Goal: Task Accomplishment & Management: Manage account settings

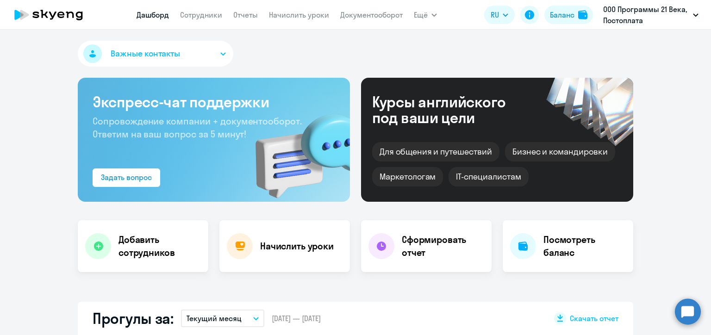
select select "30"
click at [297, 15] on link "Начислить уроки" at bounding box center [299, 14] width 60 height 9
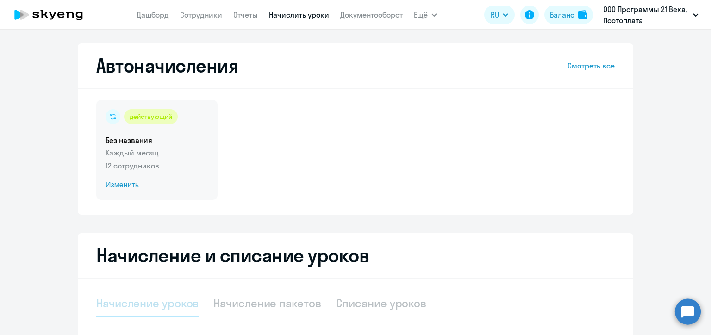
select select "10"
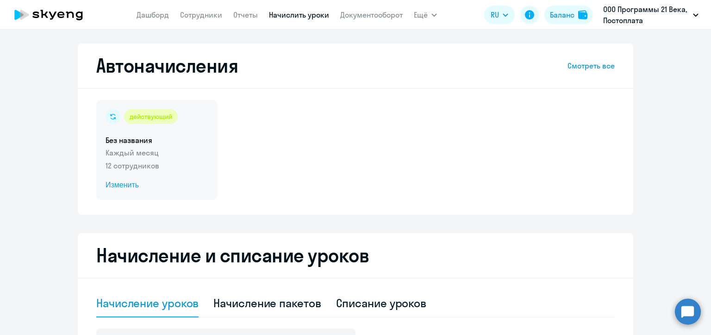
click at [121, 182] on span "Изменить" at bounding box center [157, 185] width 103 height 11
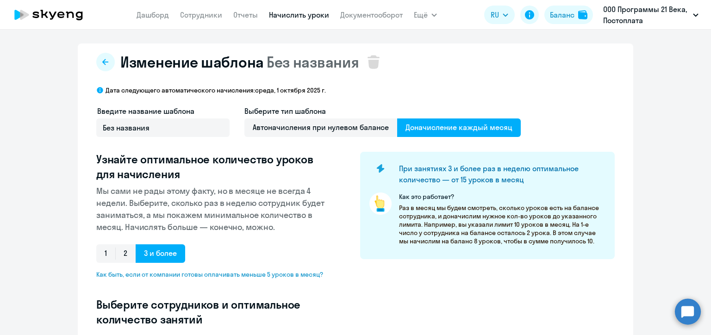
select select "10"
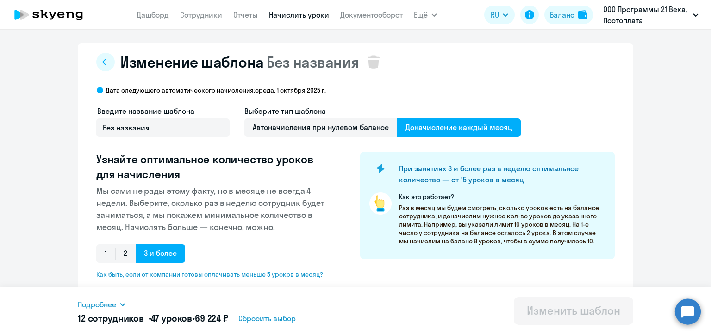
scroll to position [139, 0]
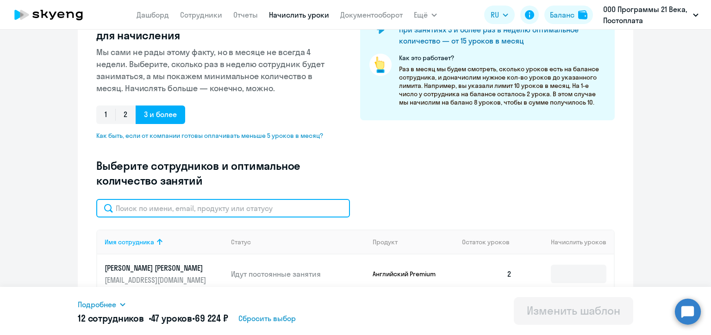
click at [228, 214] on input "text" at bounding box center [223, 208] width 254 height 19
type input "рах"
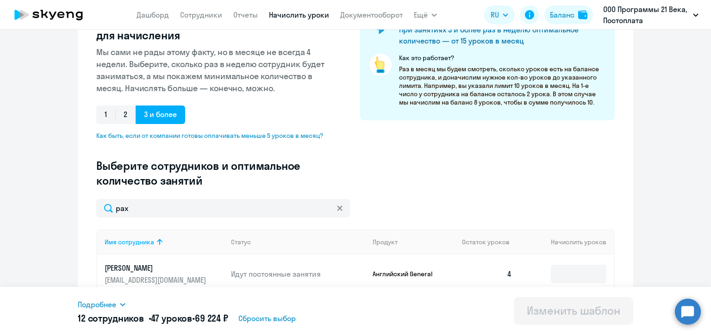
click at [521, 59] on p "Как это работает?" at bounding box center [502, 58] width 207 height 8
click at [519, 53] on div "При занятиях 3 и более раз в неделю оптимальное количество — от 15 уроков в мес…" at bounding box center [487, 66] width 255 height 107
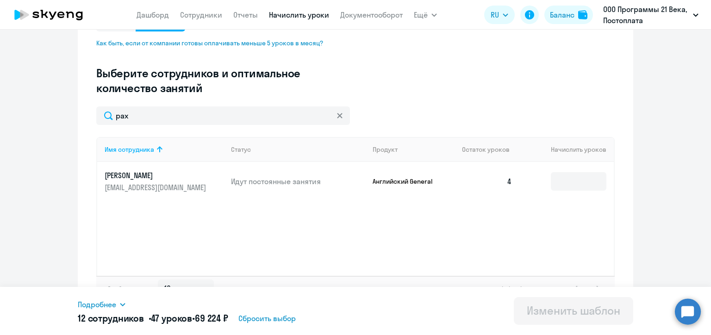
click at [337, 118] on icon at bounding box center [339, 115] width 5 height 5
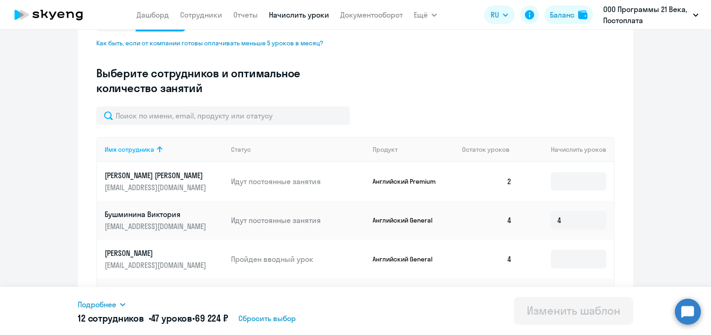
scroll to position [2, 0]
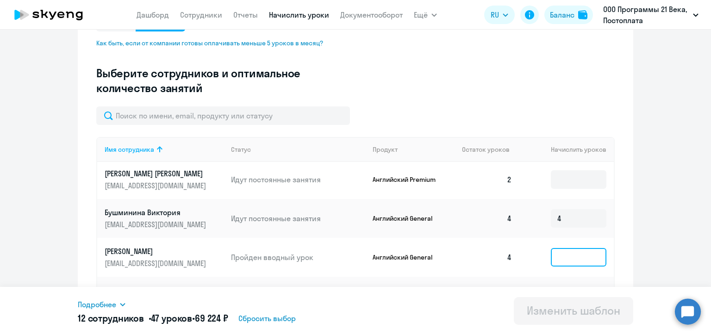
click at [559, 259] on input at bounding box center [579, 257] width 56 height 19
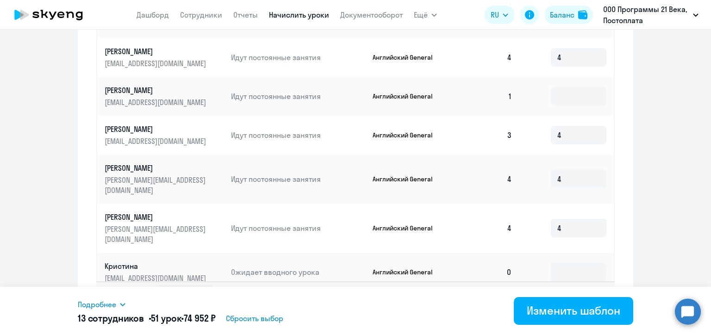
scroll to position [534, 0]
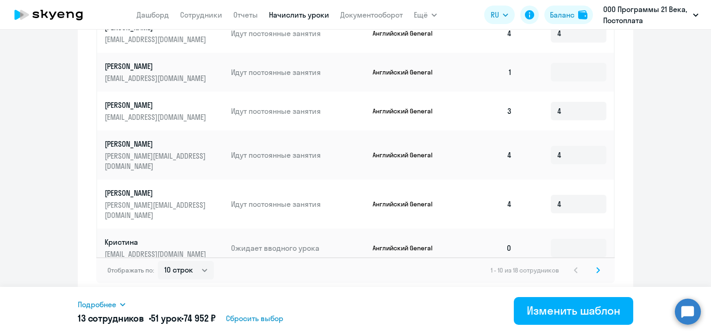
type input "4"
click at [597, 268] on icon at bounding box center [599, 270] width 4 height 6
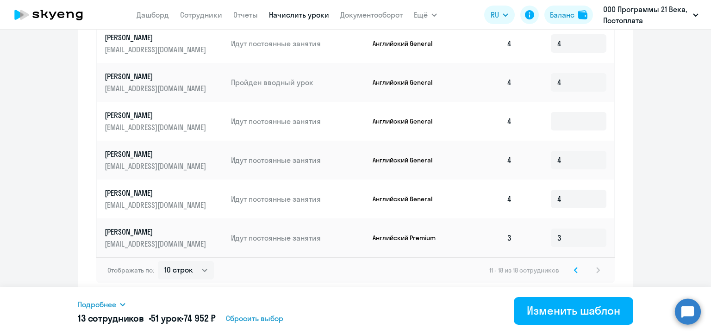
scroll to position [401, 0]
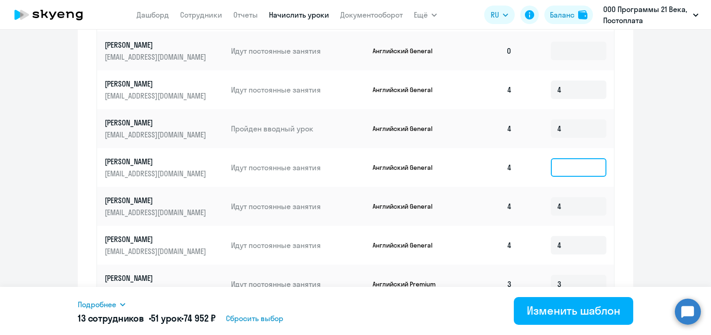
click at [579, 169] on input at bounding box center [579, 167] width 56 height 19
type input "4"
click at [462, 305] on div "Подробнее Имя сотрудника Продукт Начислить уроков [PERSON_NAME] Английский Prem…" at bounding box center [356, 311] width 556 height 48
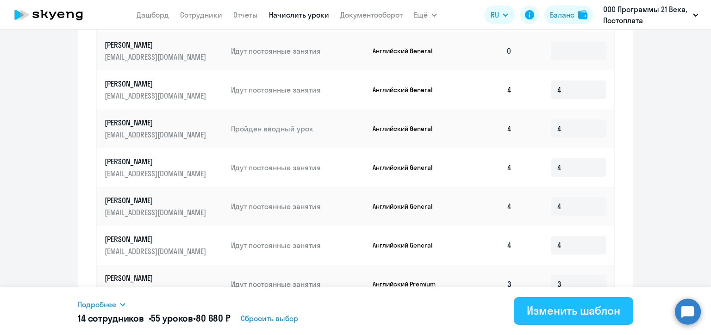
click at [576, 309] on div "Изменить шаблон" at bounding box center [574, 310] width 94 height 15
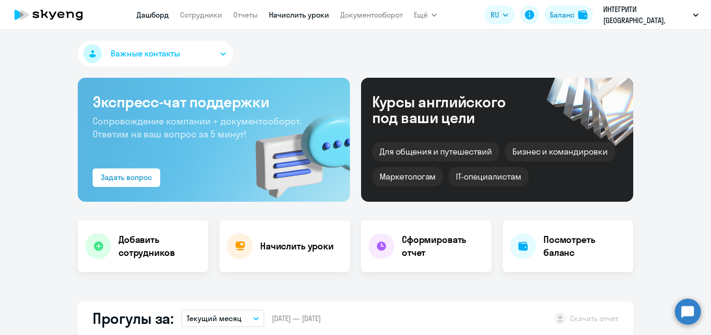
click at [313, 17] on link "Начислить уроки" at bounding box center [299, 14] width 60 height 9
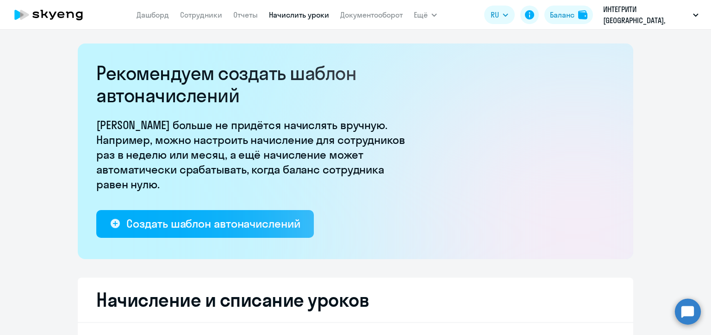
select select "10"
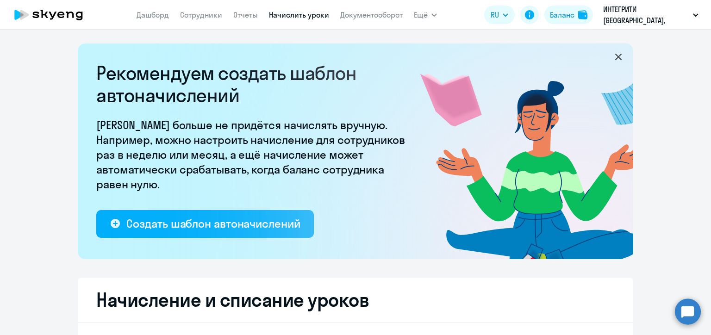
click at [215, 7] on nav "Дашборд Сотрудники Отчеты Начислить уроки Документооборот" at bounding box center [270, 15] width 266 height 19
click at [206, 16] on link "Сотрудники" at bounding box center [201, 14] width 42 height 9
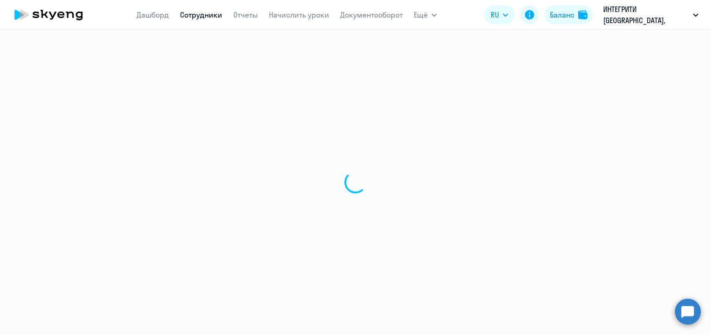
select select "30"
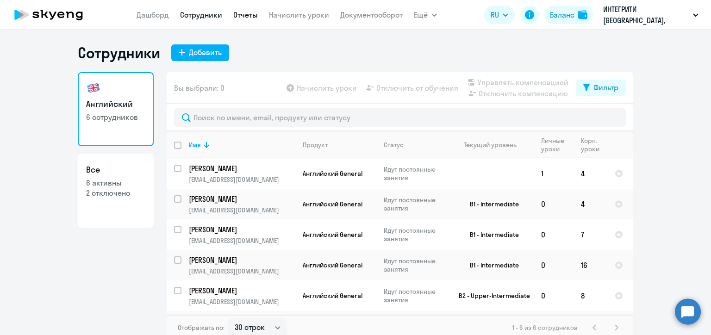
click at [243, 13] on link "Отчеты" at bounding box center [245, 14] width 25 height 9
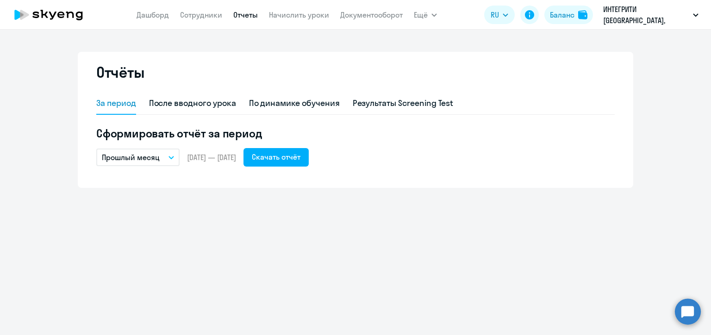
click at [157, 157] on p "Прошлый месяц" at bounding box center [131, 157] width 58 height 11
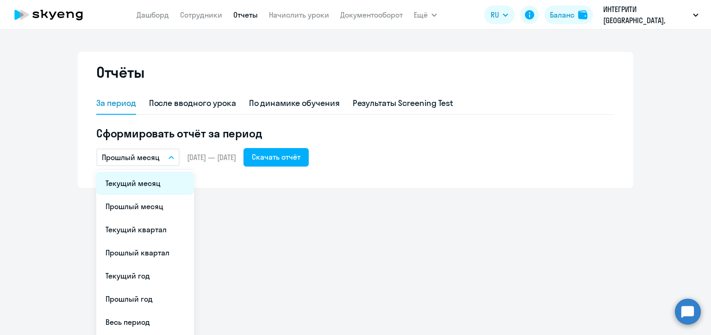
click at [159, 180] on li "Текущий месяц" at bounding box center [145, 183] width 98 height 23
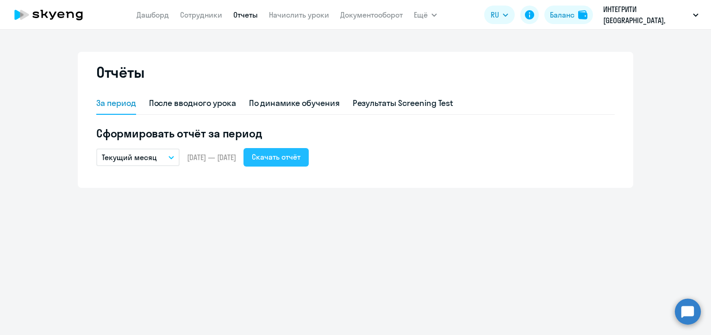
click at [301, 161] on div "Скачать отчёт" at bounding box center [276, 156] width 49 height 11
click at [192, 19] on link "Сотрудники" at bounding box center [201, 14] width 42 height 9
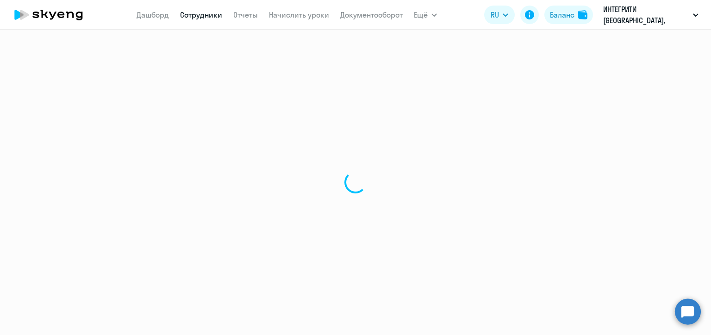
select select "30"
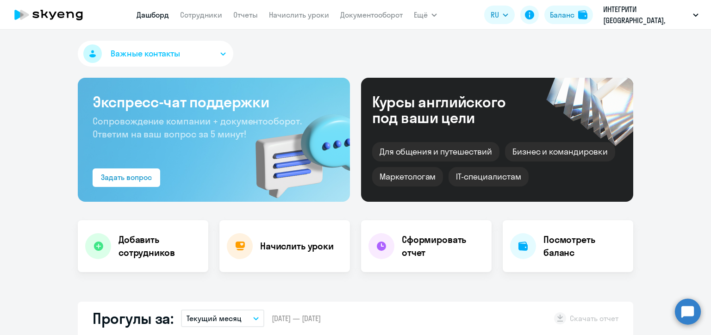
select select "30"
click at [304, 19] on link "Начислить уроки" at bounding box center [299, 14] width 60 height 9
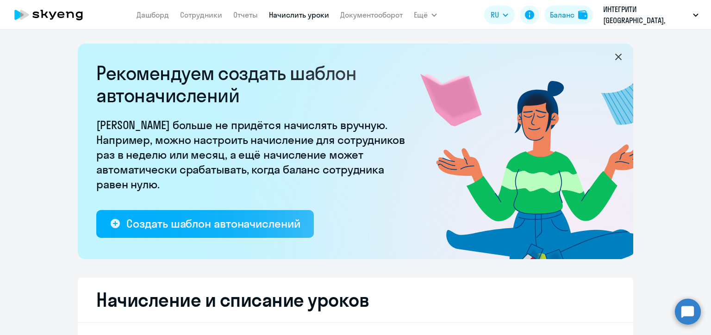
select select "10"
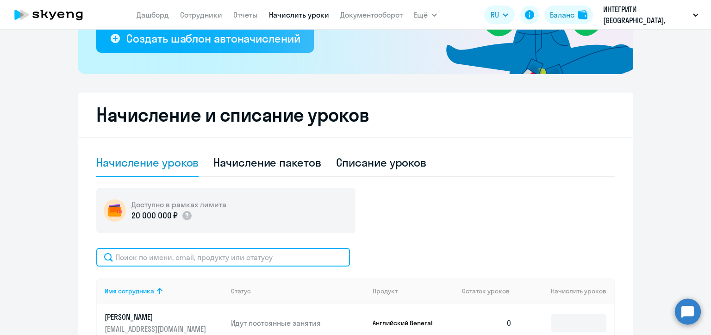
click at [263, 255] on input "text" at bounding box center [223, 257] width 254 height 19
paste input "324189@mail.ru"
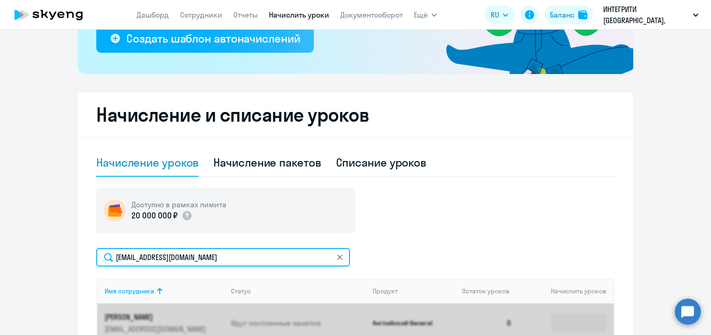
type input "324189@mail.ru"
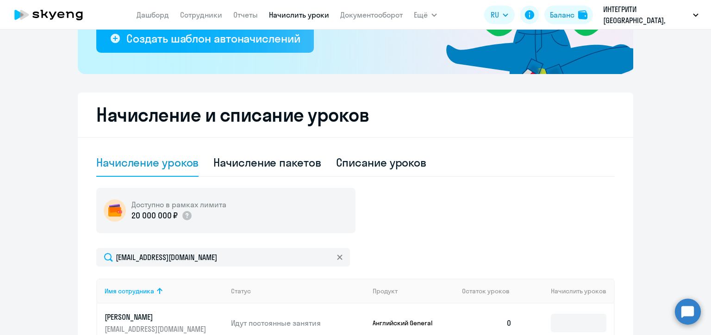
scroll to position [278, 0]
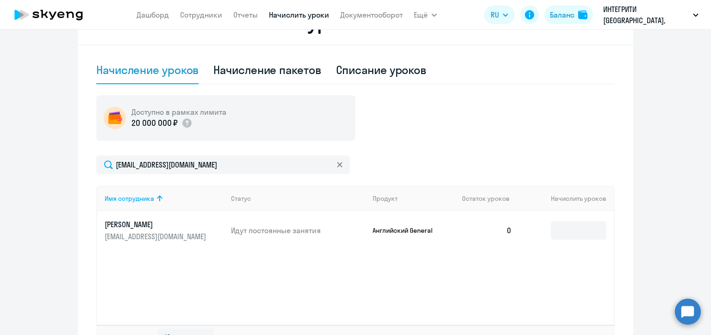
click at [565, 282] on div "Имя сотрудника Статус Продукт Остаток уроков Начислить уроков Анна 324189@mail.…" at bounding box center [355, 255] width 519 height 139
click at [572, 231] on input at bounding box center [579, 230] width 56 height 19
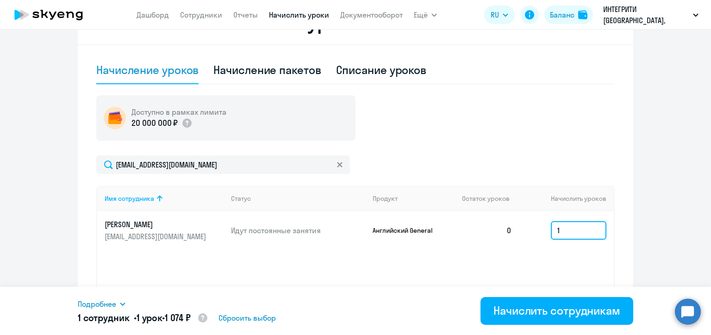
type input "1"
click at [337, 166] on icon at bounding box center [340, 165] width 6 height 6
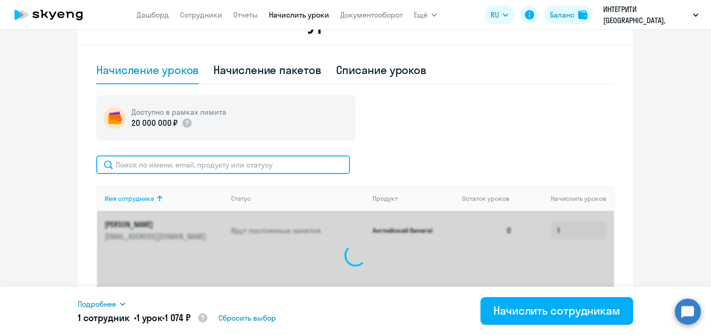
click at [257, 165] on input "text" at bounding box center [223, 165] width 254 height 19
paste input "gea@integritygroup.biz"
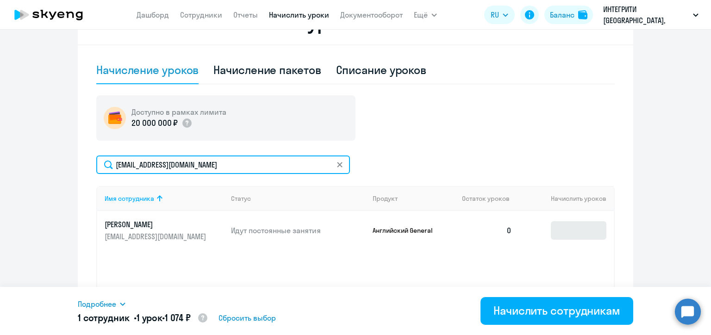
type input "gea@integritygroup.biz"
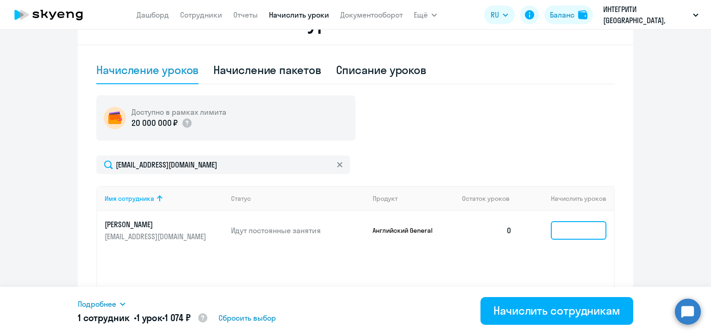
click at [569, 234] on input at bounding box center [579, 230] width 56 height 19
type input "8"
click at [338, 165] on svg-icon at bounding box center [339, 164] width 7 height 7
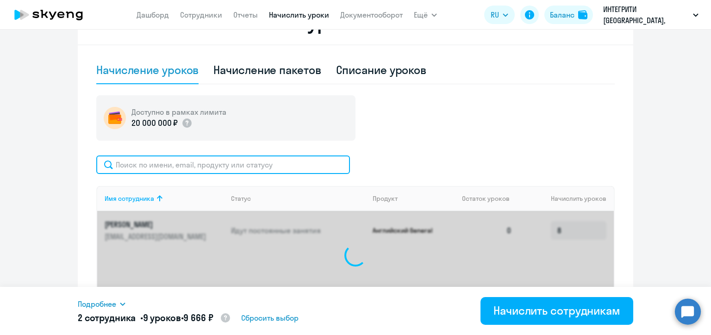
click at [307, 165] on input "text" at bounding box center [223, 165] width 254 height 19
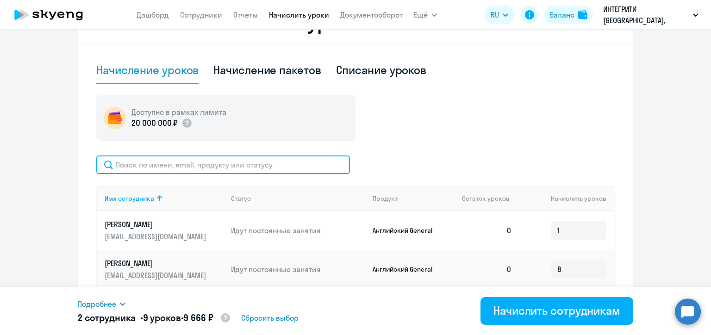
paste input "ayiyova@bk.ru"
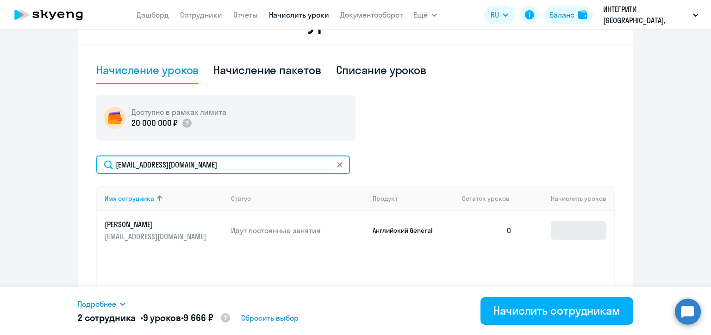
type input "ayiyova@bk.ru"
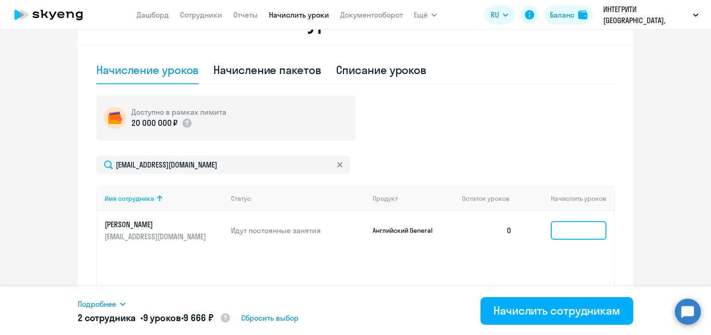
click at [576, 233] on input at bounding box center [579, 230] width 56 height 19
type input "16"
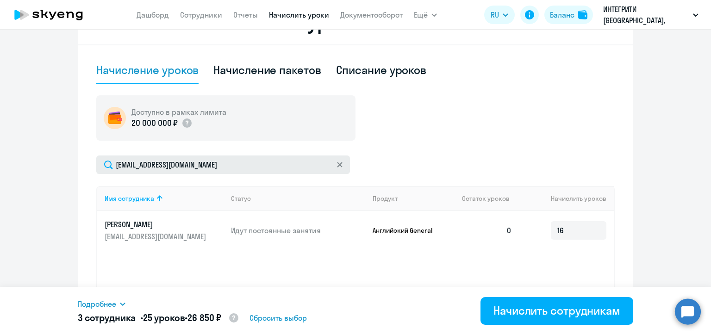
click at [337, 164] on icon at bounding box center [339, 164] width 5 height 5
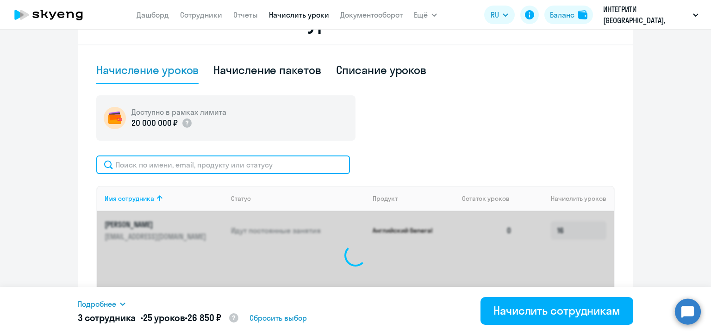
click at [274, 162] on input "text" at bounding box center [223, 165] width 254 height 19
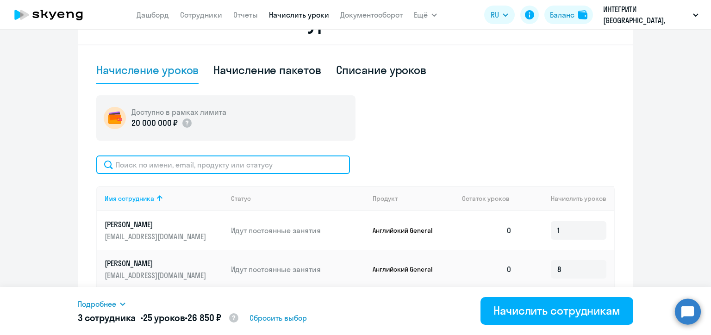
paste input "n.pervushina@integritygroup.biz"
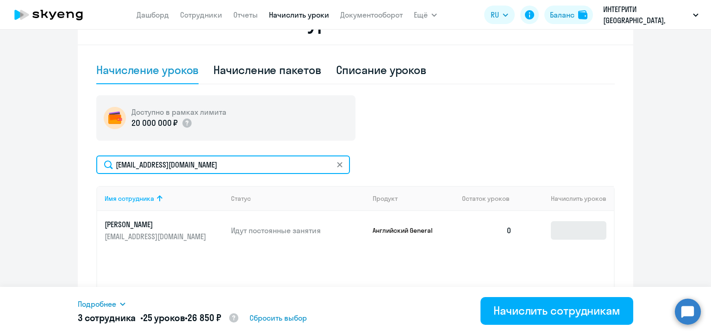
type input "n.pervushina@integritygroup.biz"
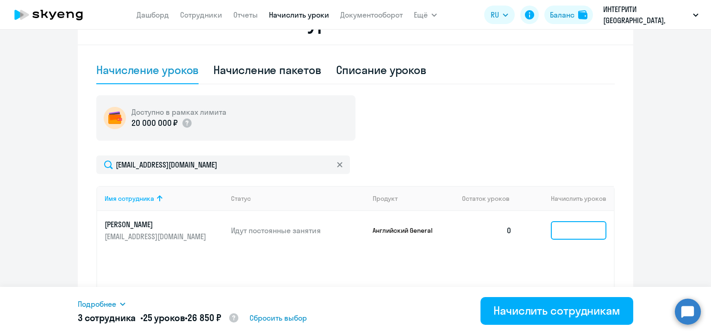
click at [572, 233] on input at bounding box center [579, 230] width 56 height 19
type input "7"
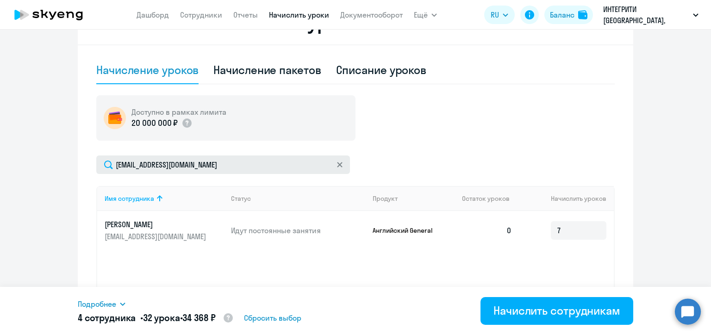
click at [337, 164] on icon at bounding box center [340, 165] width 6 height 6
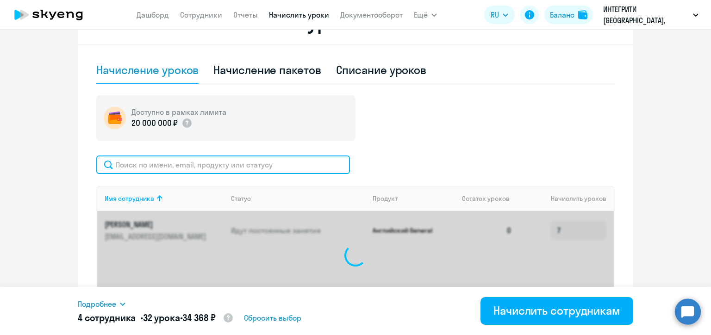
click at [269, 164] on input "text" at bounding box center [223, 165] width 254 height 19
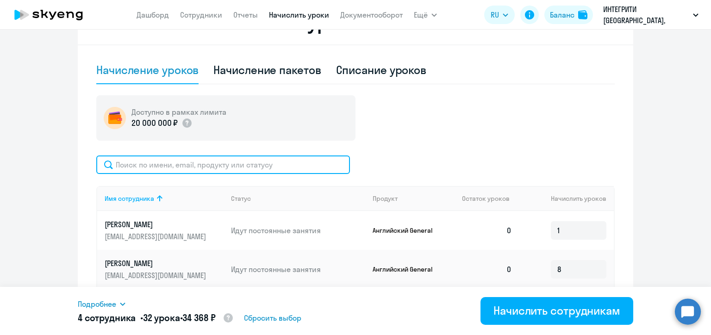
paste input "log5@integritygroup.biz"
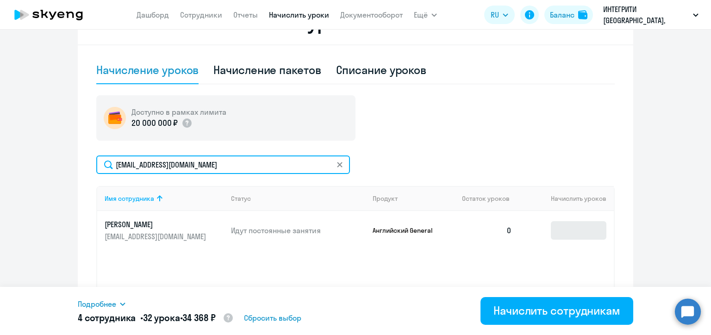
type input "log5@integritygroup.biz"
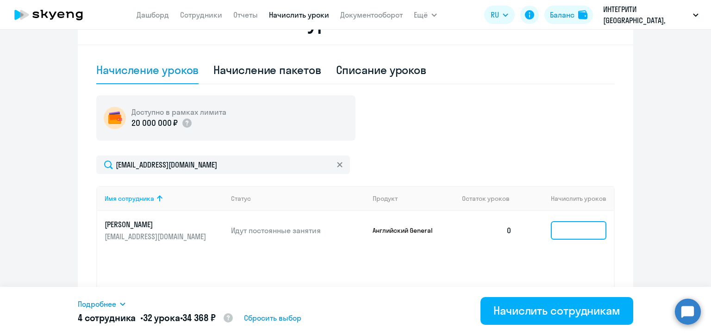
click at [578, 231] on input at bounding box center [579, 230] width 56 height 19
type input "4"
click at [337, 166] on icon at bounding box center [340, 165] width 6 height 6
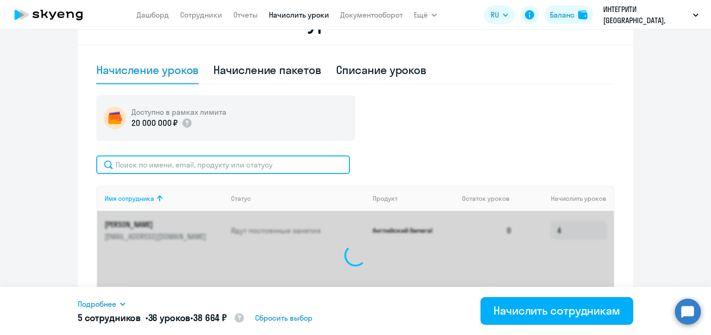
click at [278, 165] on input "text" at bounding box center [223, 165] width 254 height 19
paste input "log22@integritygroup.biz"
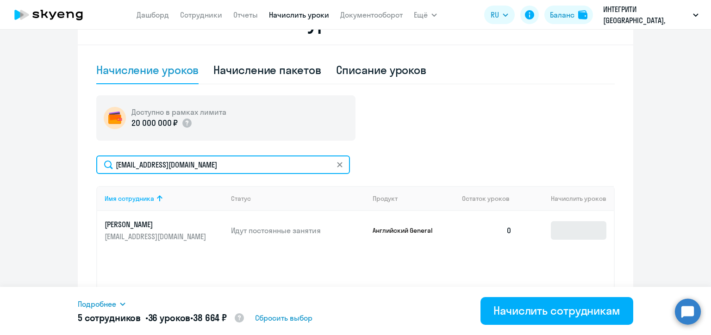
type input "log22@integritygroup.biz"
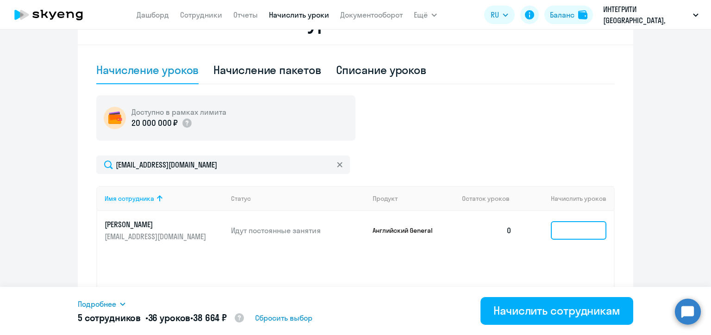
click at [570, 227] on input at bounding box center [579, 230] width 56 height 19
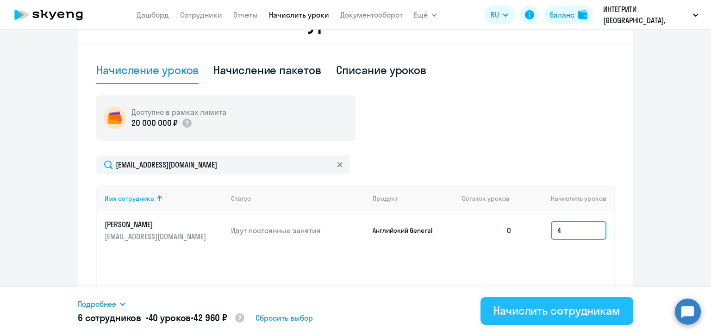
type input "4"
click at [556, 313] on div "Начислить сотрудникам" at bounding box center [557, 310] width 127 height 15
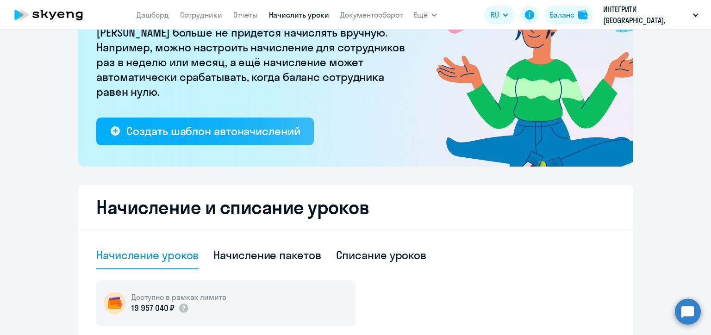
scroll to position [0, 0]
